Goal: Information Seeking & Learning: Check status

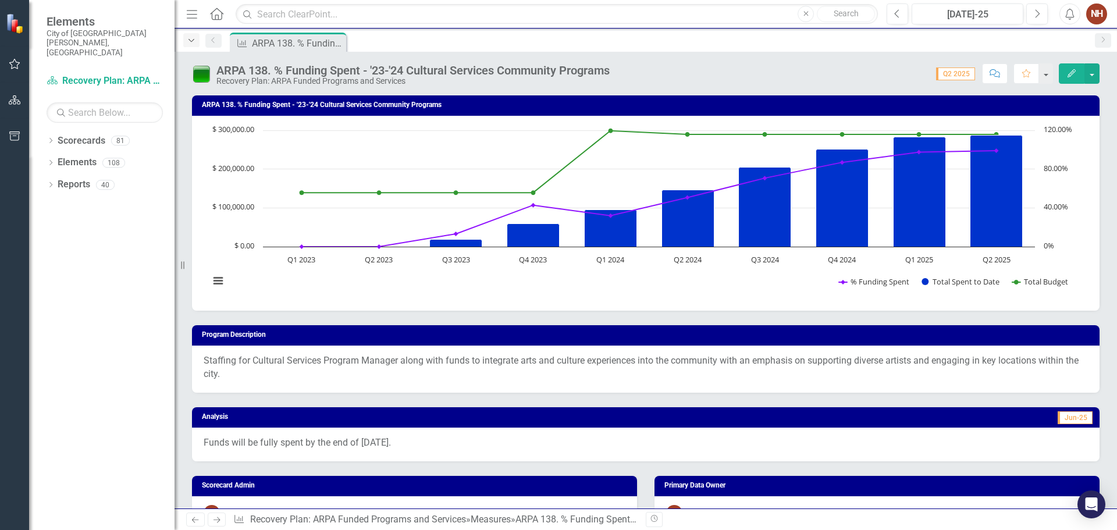
click at [189, 35] on div "Dropdown" at bounding box center [191, 40] width 16 height 14
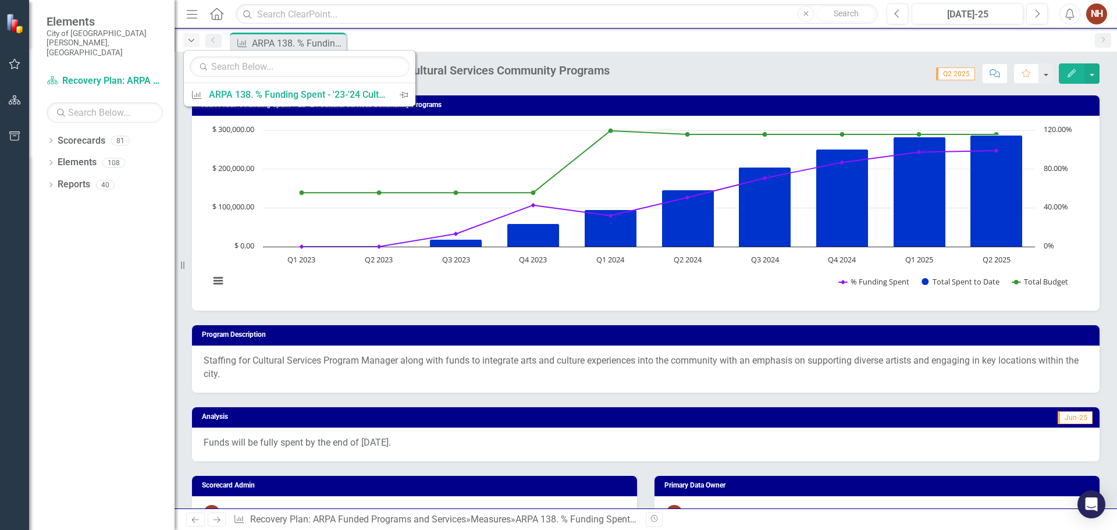
click at [189, 35] on div "Dropdown" at bounding box center [191, 40] width 16 height 14
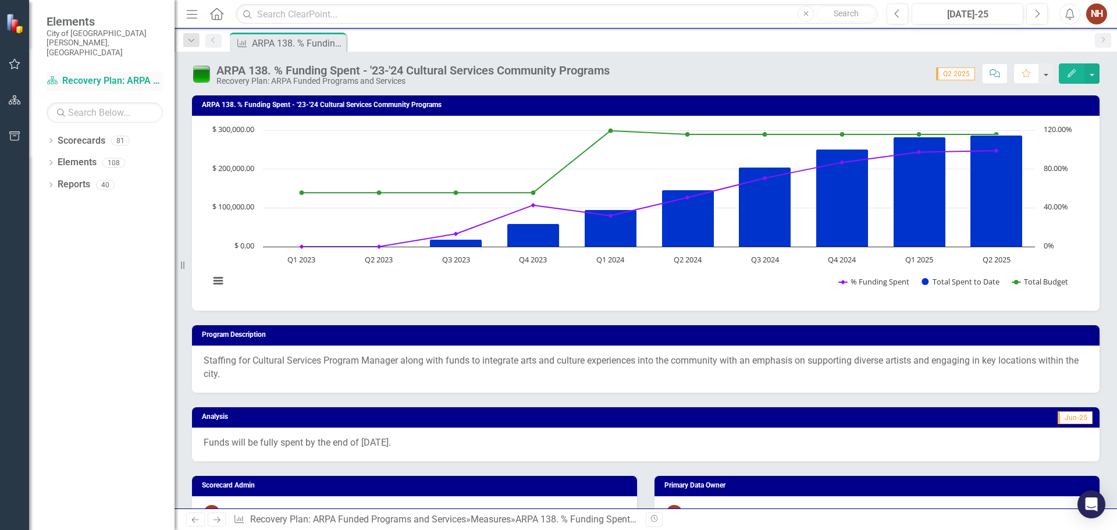
click at [91, 74] on link "Scorecard Recovery Plan: ARPA Funded Programs and Services" at bounding box center [105, 80] width 116 height 13
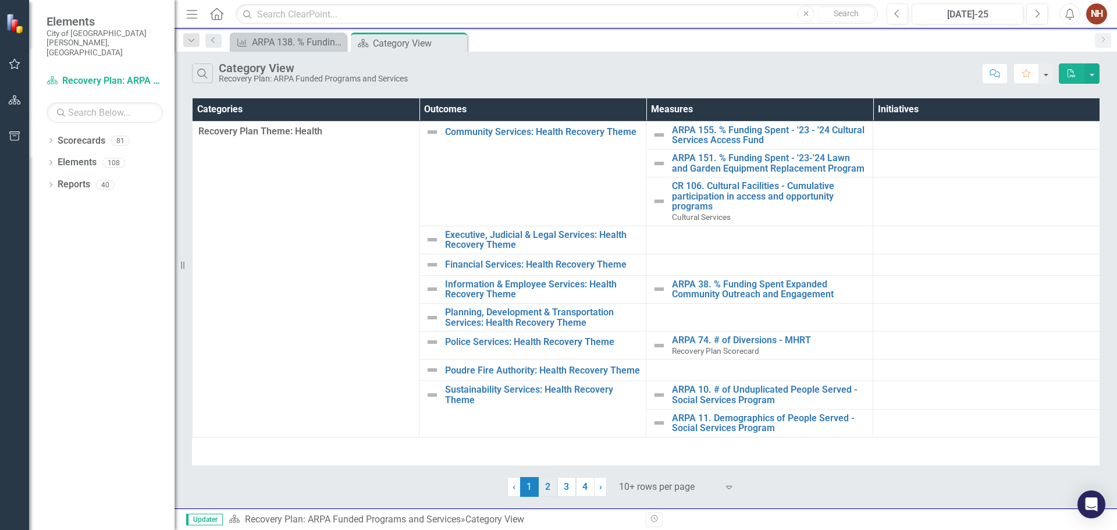
click at [545, 486] on link "2" at bounding box center [548, 487] width 19 height 20
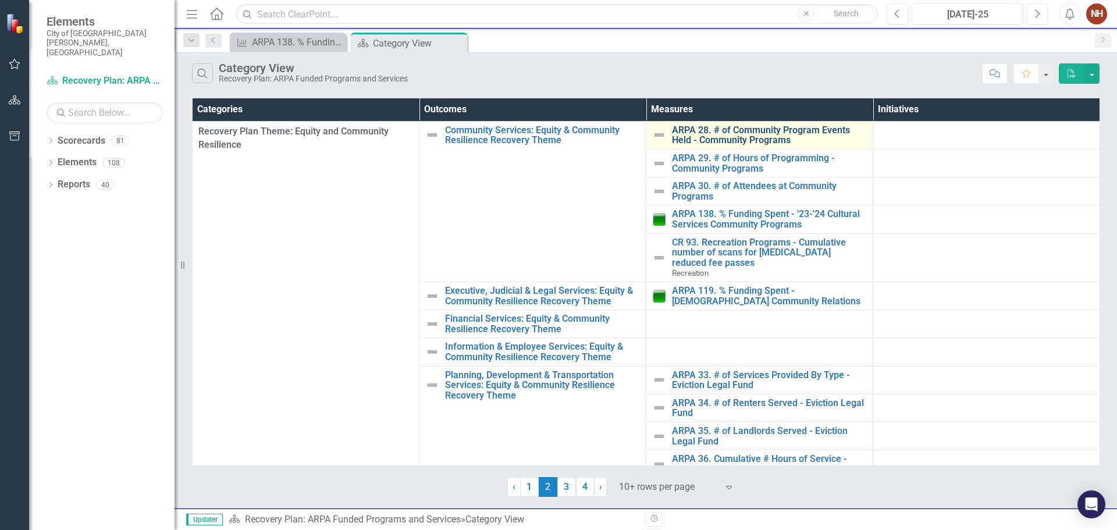
click at [739, 129] on link "ARPA 28. # of Community Program Events Held - Community Programs" at bounding box center [769, 135] width 195 height 20
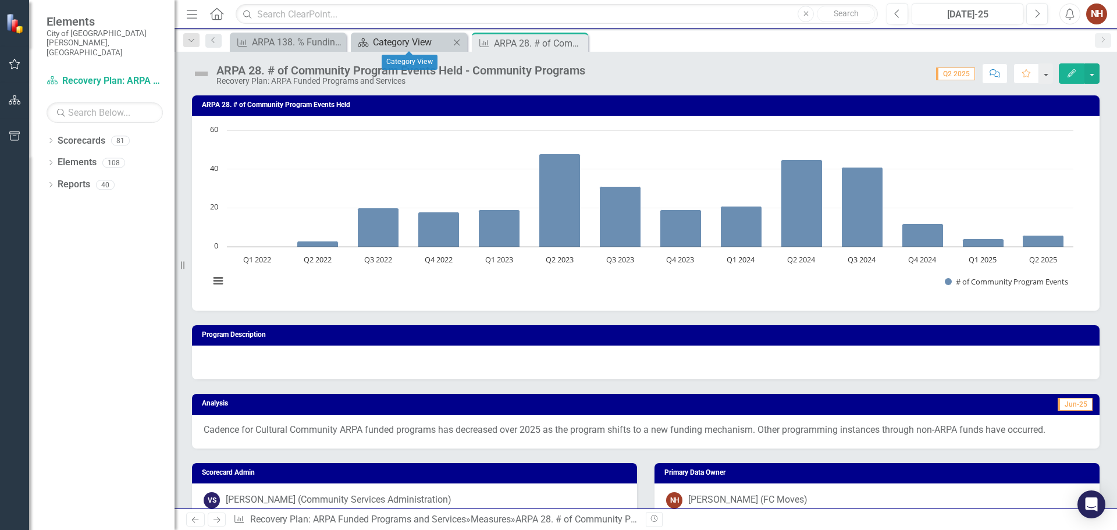
click at [420, 40] on div "Category View" at bounding box center [411, 42] width 77 height 15
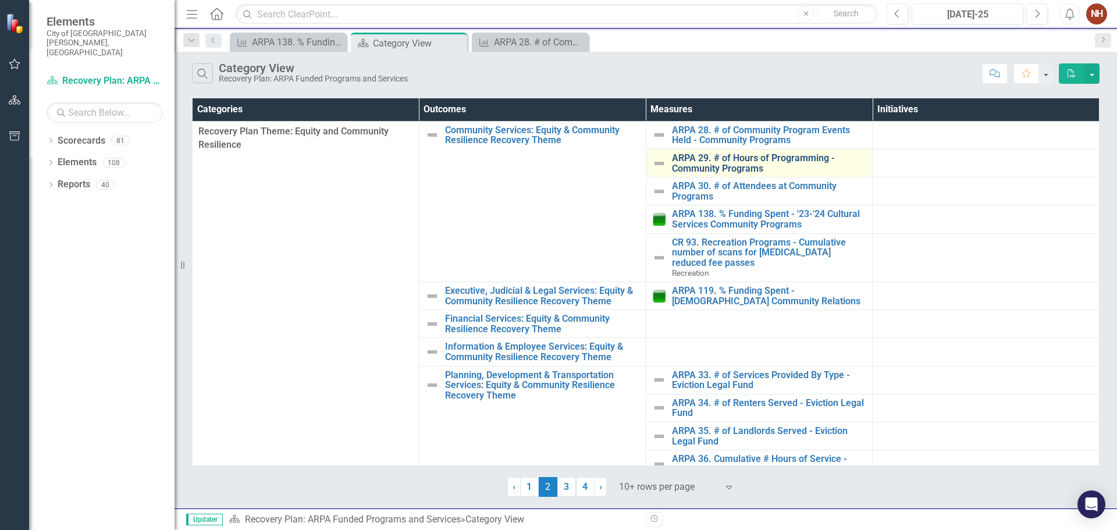
click at [695, 158] on link "ARPA 29. # of Hours of Programming - Community Programs" at bounding box center [769, 163] width 195 height 20
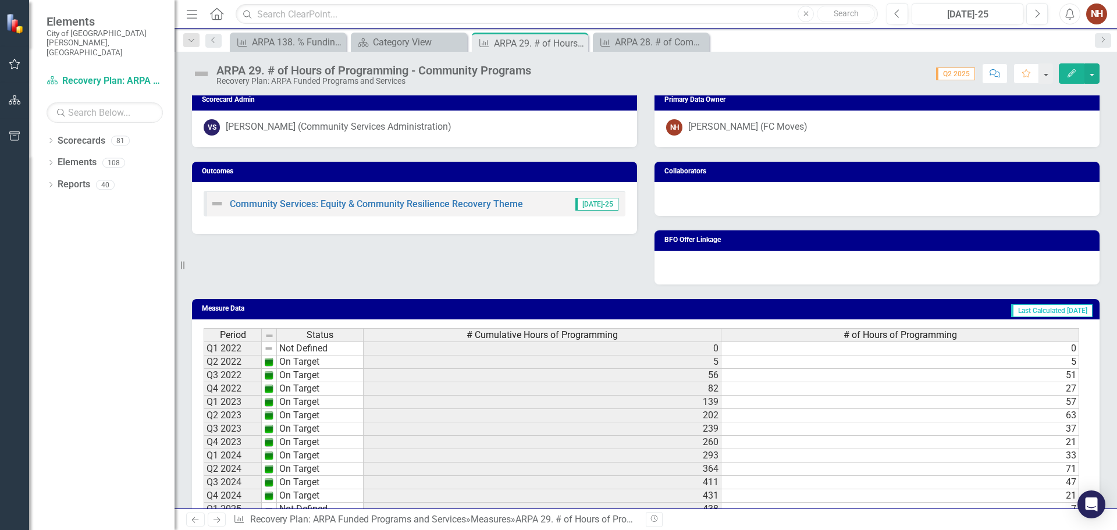
scroll to position [450, 0]
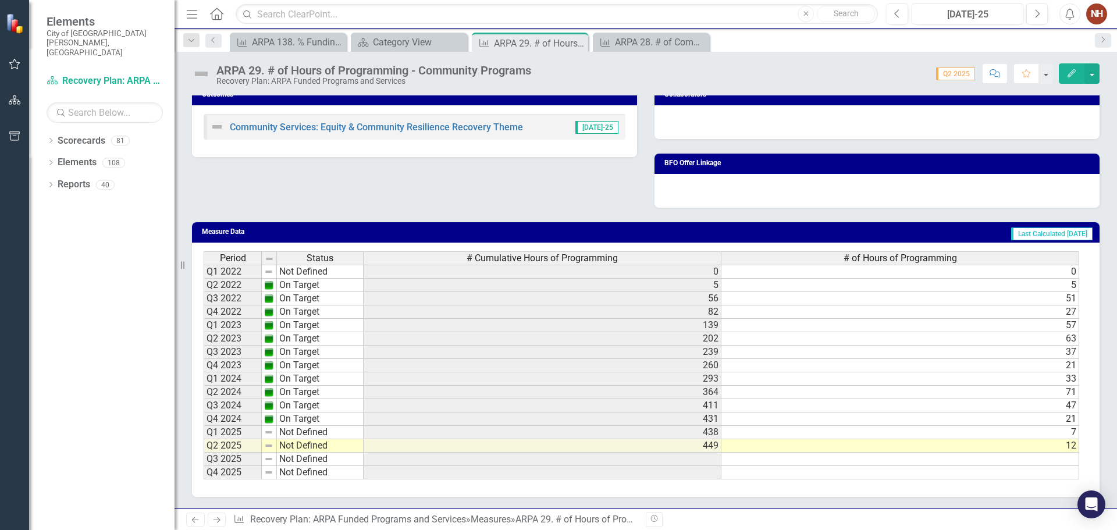
click at [403, 25] on div "Menu Home Search Close Search Previous [DATE]-25 Next Alerts NH User Edit Profi…" at bounding box center [646, 14] width 943 height 29
click at [408, 41] on div "Category View" at bounding box center [411, 42] width 77 height 15
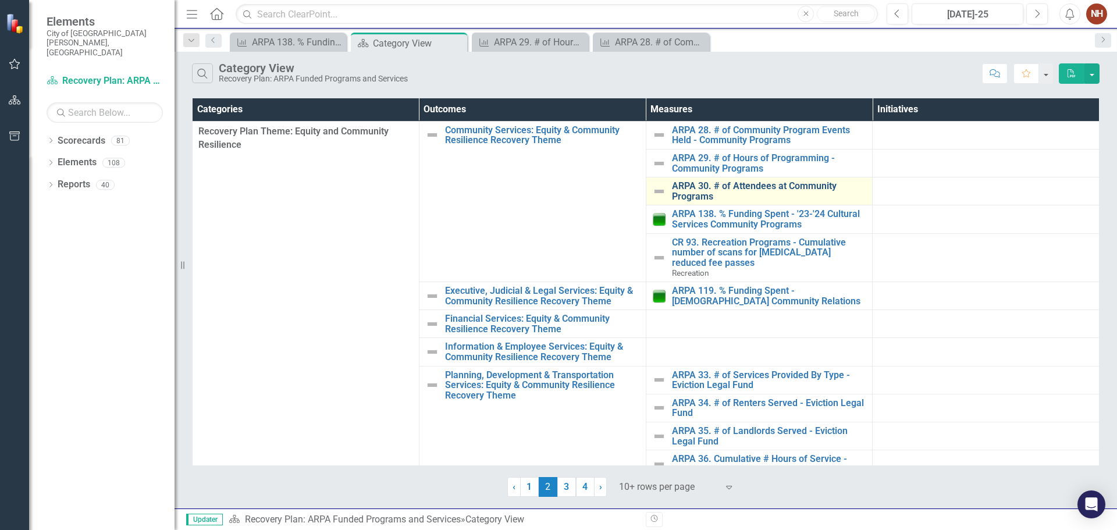
click at [718, 182] on link "ARPA 30. # of Attendees at Community Programs" at bounding box center [769, 191] width 195 height 20
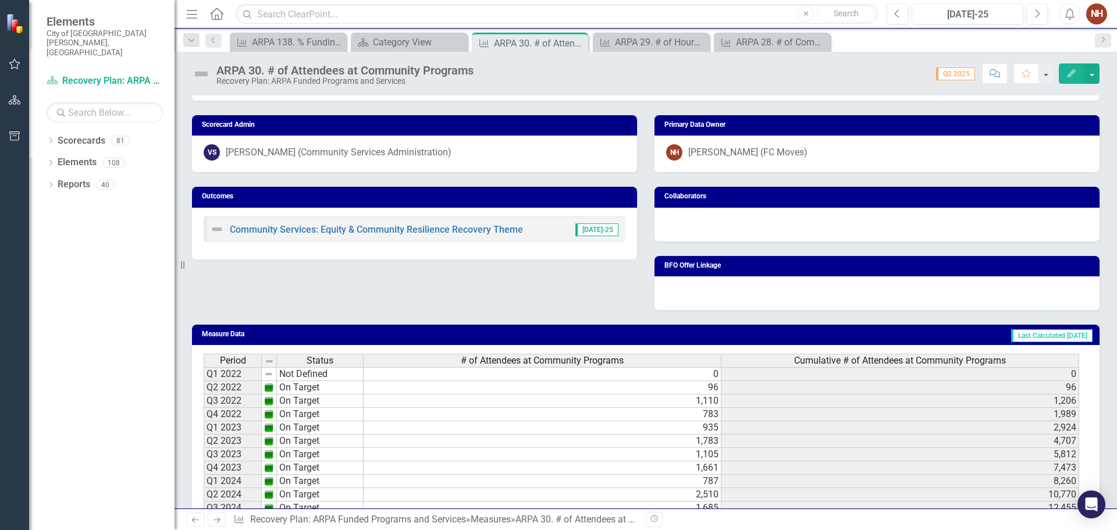
scroll to position [463, 0]
